Goal: Understand process/instructions

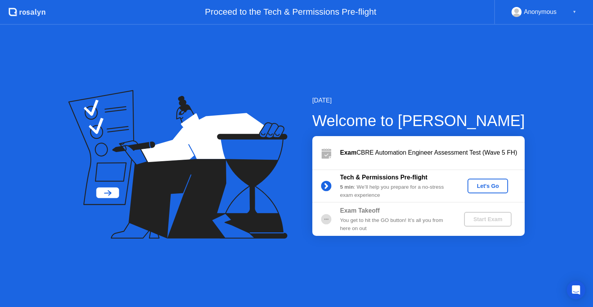
click at [489, 187] on div "Let's Go" at bounding box center [488, 186] width 34 height 6
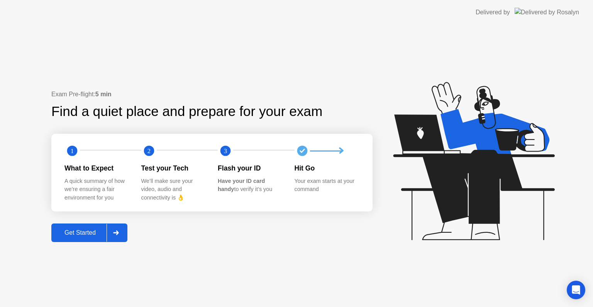
click at [90, 229] on div "Get Started" at bounding box center [80, 232] width 53 height 7
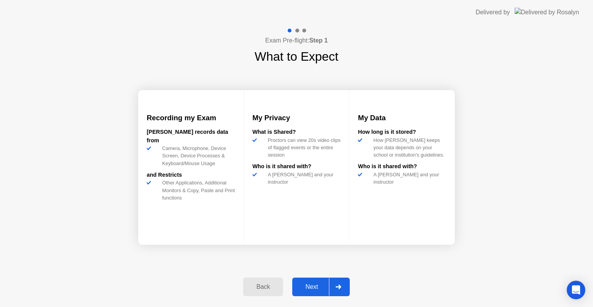
click at [309, 287] on div "Next" at bounding box center [312, 286] width 34 height 7
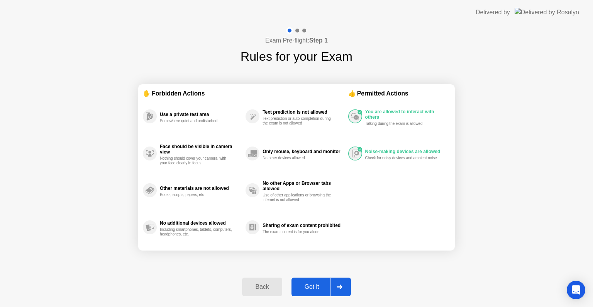
click at [308, 283] on div "Got it" at bounding box center [312, 286] width 36 height 7
select select "**********"
select select "*******"
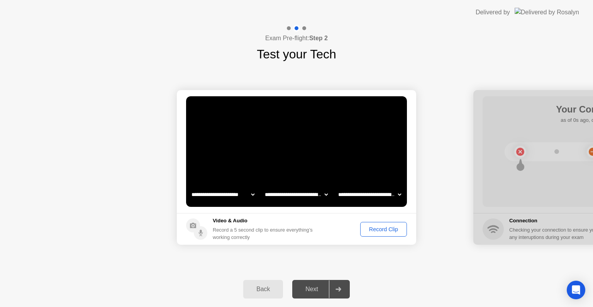
click at [382, 228] on div "Record Clip" at bounding box center [383, 229] width 41 height 6
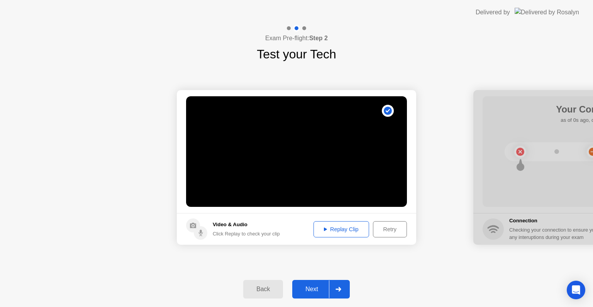
click at [344, 230] on div "Replay Clip" at bounding box center [341, 229] width 50 height 6
click at [324, 229] on icon at bounding box center [325, 228] width 3 height 3
click at [312, 285] on div "Next" at bounding box center [312, 288] width 34 height 7
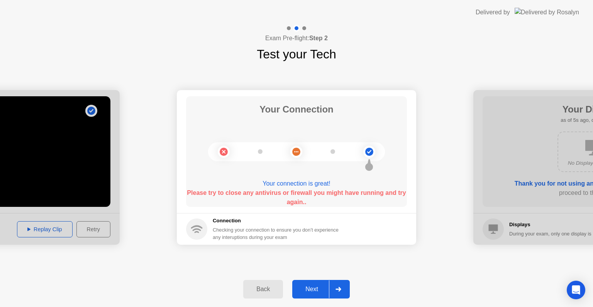
click at [226, 153] on circle at bounding box center [224, 152] width 8 height 8
click at [301, 152] on circle at bounding box center [296, 152] width 12 height 12
click at [308, 287] on div "Next" at bounding box center [312, 288] width 34 height 7
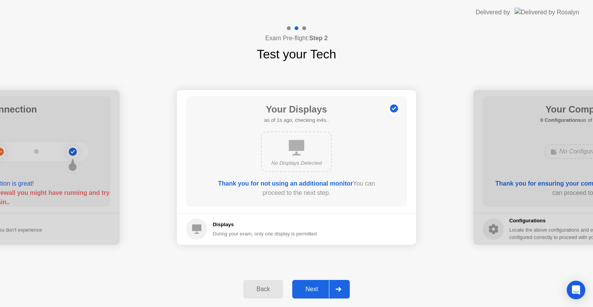
click at [316, 288] on div "Next" at bounding box center [312, 288] width 34 height 7
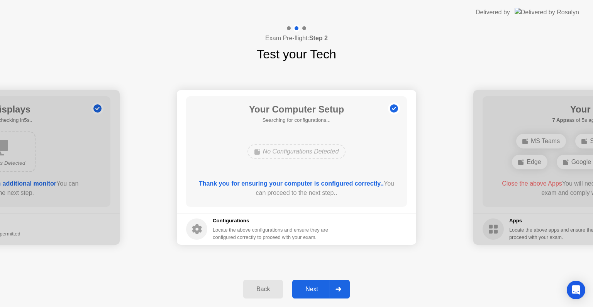
click at [312, 288] on div "Next" at bounding box center [312, 288] width 34 height 7
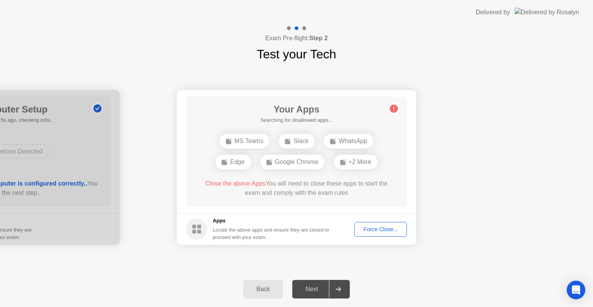
click at [381, 227] on div "Force Close..." at bounding box center [380, 229] width 47 height 6
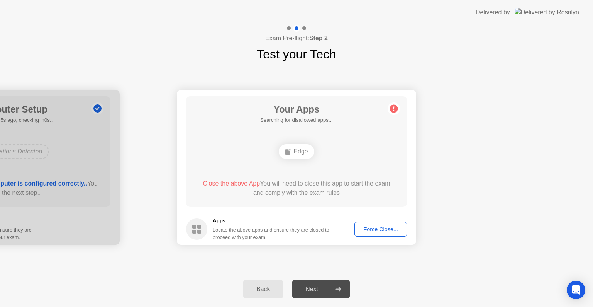
click at [387, 228] on div "Force Close..." at bounding box center [380, 229] width 47 height 6
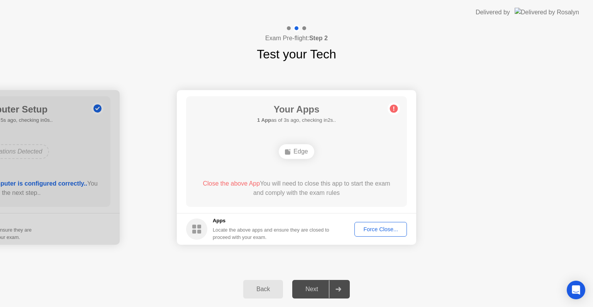
click at [309, 287] on div "Next" at bounding box center [312, 288] width 34 height 7
click at [338, 287] on icon at bounding box center [339, 289] width 6 height 5
click at [306, 287] on div "Next" at bounding box center [312, 288] width 34 height 7
click at [335, 288] on div at bounding box center [338, 289] width 19 height 18
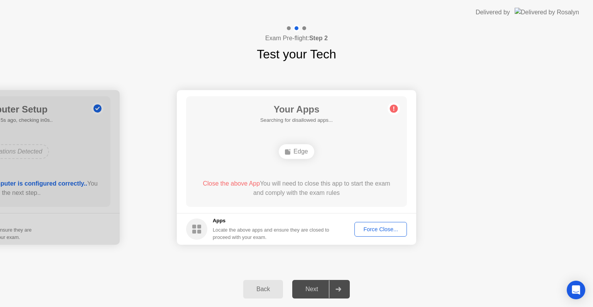
click at [295, 148] on div "Edge" at bounding box center [296, 151] width 35 height 15
click at [379, 226] on div "Force Close..." at bounding box center [380, 229] width 47 height 6
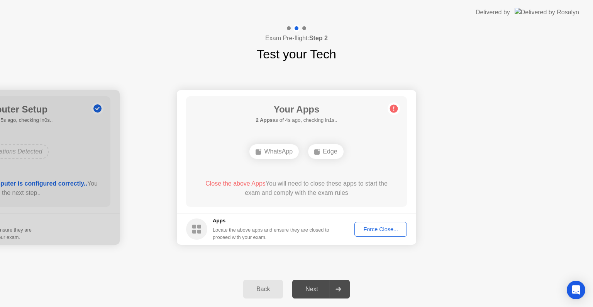
click at [375, 227] on div "Force Close..." at bounding box center [380, 229] width 47 height 6
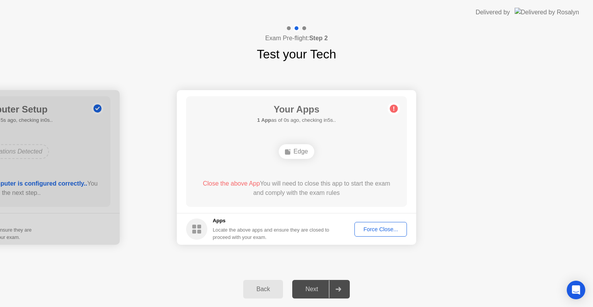
click at [198, 227] on rect at bounding box center [199, 226] width 4 height 4
click at [374, 230] on div "Force Close..." at bounding box center [380, 229] width 47 height 6
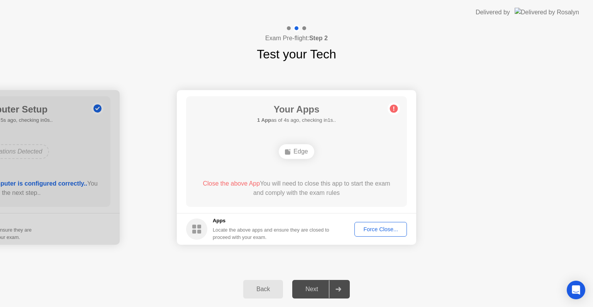
click at [373, 228] on div "Force Close..." at bounding box center [380, 229] width 47 height 6
